Goal: Book appointment/travel/reservation

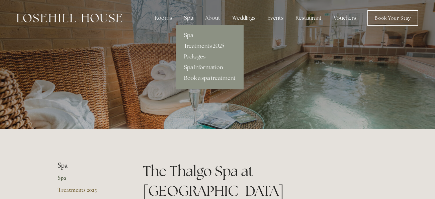
click at [187, 19] on div "Spa" at bounding box center [189, 17] width 20 height 13
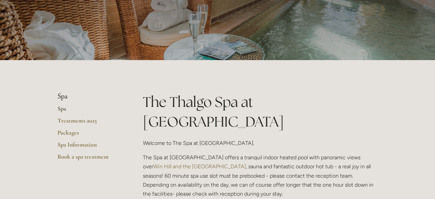
scroll to position [86, 0]
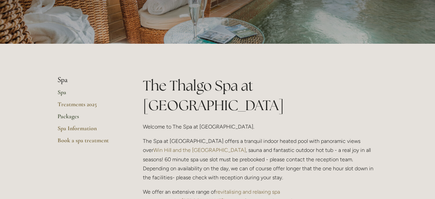
click at [77, 116] on link "Packages" at bounding box center [90, 119] width 64 height 12
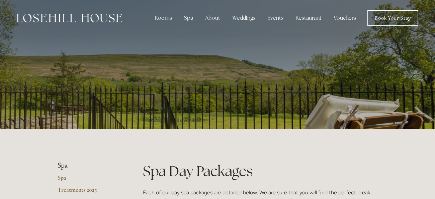
click at [77, 116] on div at bounding box center [218, 70] width 320 height 140
